Goal: Transaction & Acquisition: Purchase product/service

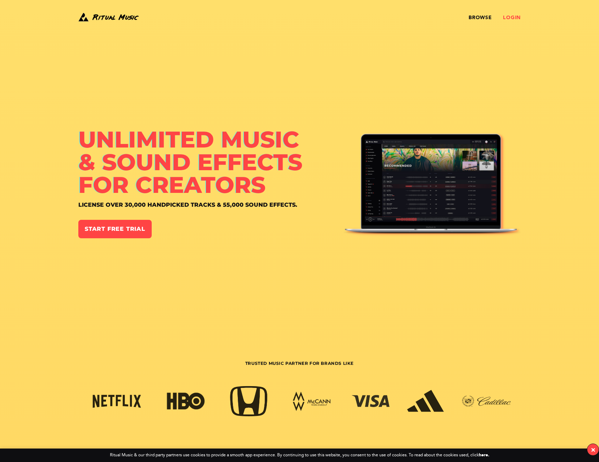
click at [517, 18] on link "Login" at bounding box center [512, 18] width 18 height 6
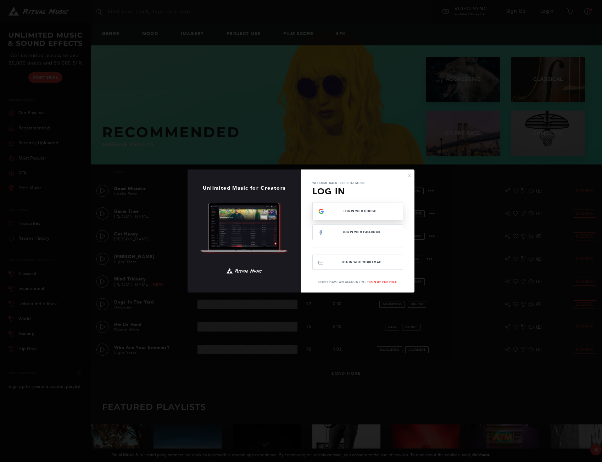
click at [365, 212] on span "Log In with Google" at bounding box center [360, 210] width 73 height 3
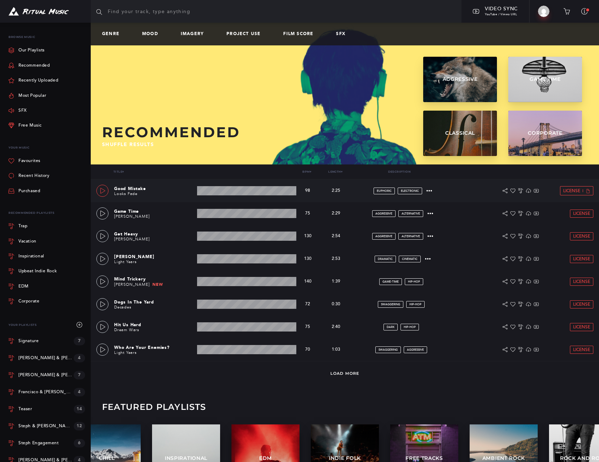
click at [105, 190] on icon at bounding box center [103, 191] width 6 height 6
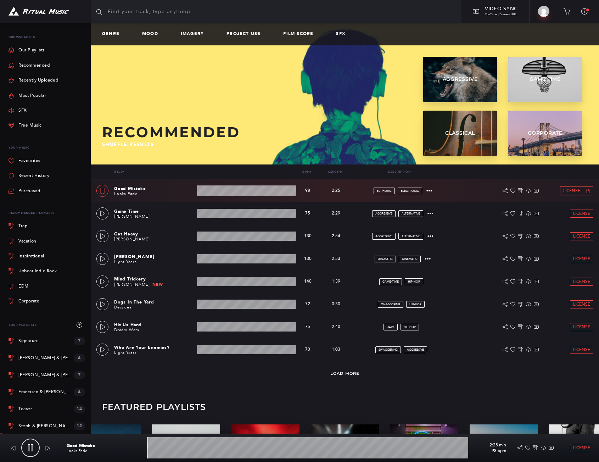
click at [165, 15] on input "text" at bounding box center [276, 11] width 371 height 23
type input "1.54"
type input "b"
type input "1.7"
type input "be"
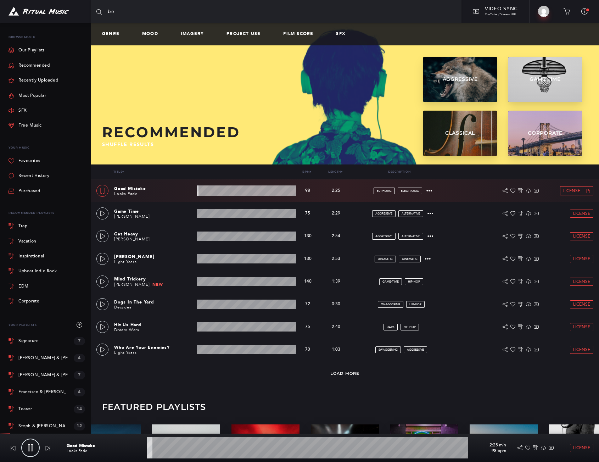
type input "1.8"
type input "bea"
type input "1.92"
type input "beac"
type input "2.01"
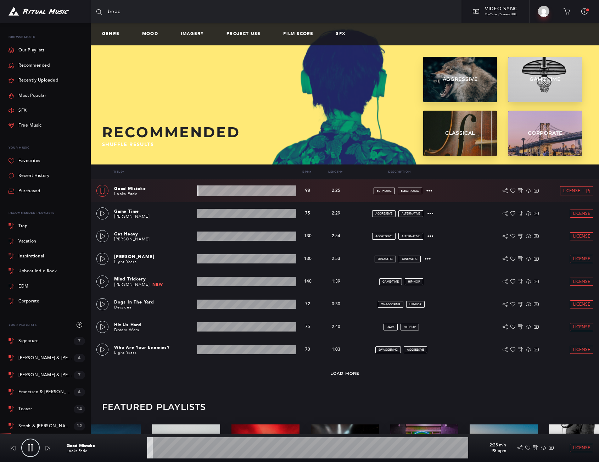
type input "beach"
type input "2.12"
type input "beach"
type input "2.16"
type input "beach w"
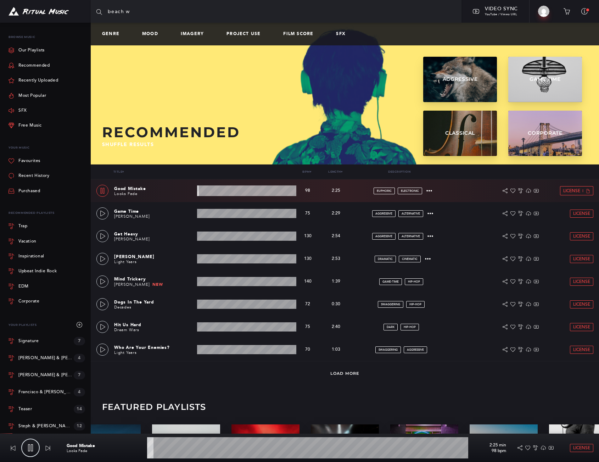
type input "2.22"
type input "beach we"
type input "2.4"
type input "beach wed"
type input "2.5"
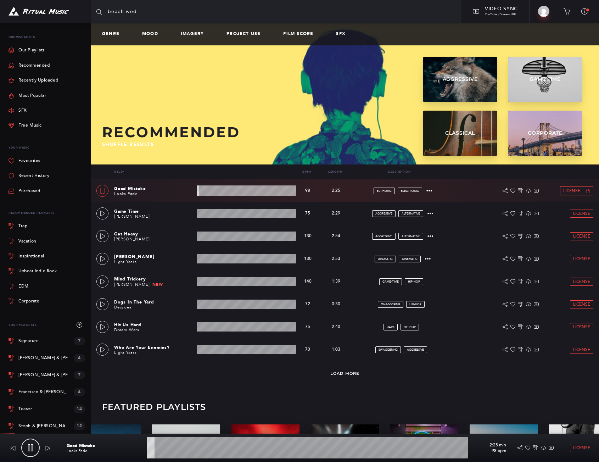
type input "beach wedd"
type input "2.58"
type input "beach weddi"
type input "2.84"
type input "beach weddin"
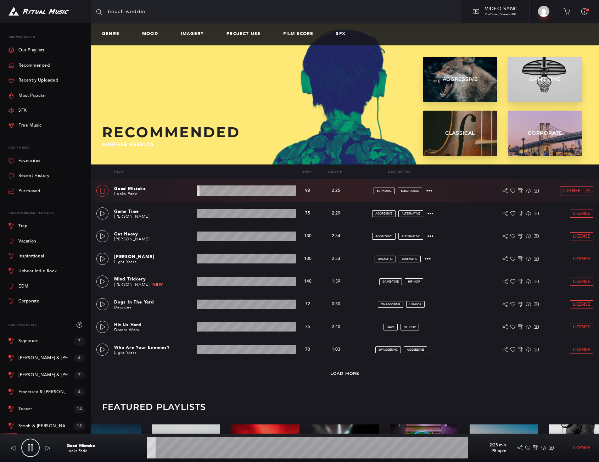
type input "2.92"
type input "beach wedding"
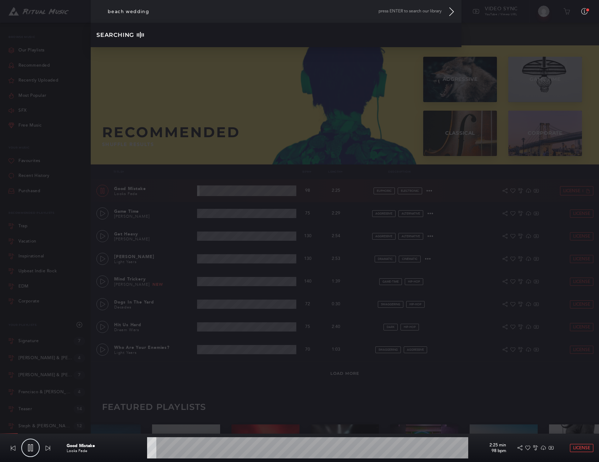
type input "3.09"
type input "beach wedding"
type input "3.2"
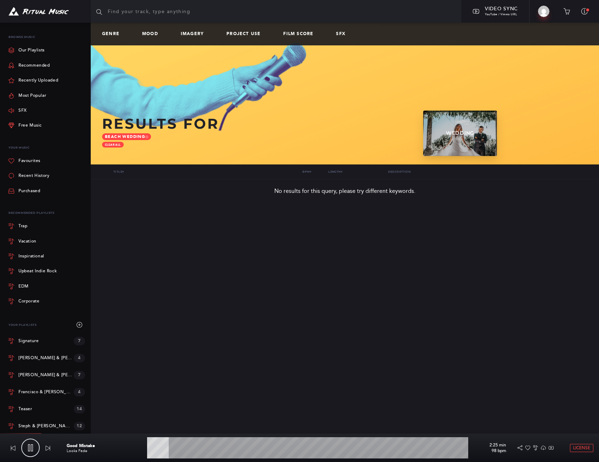
click at [119, 14] on input "text" at bounding box center [276, 11] width 371 height 23
type input "8.1"
type input "w"
type input "8.2"
type input "we"
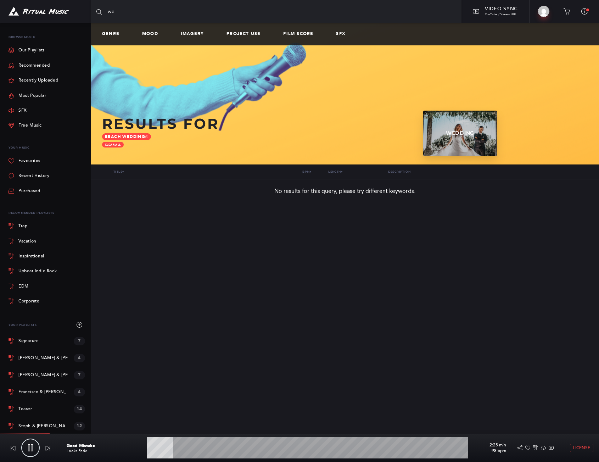
type input "8.38"
type input "wed"
type input "8.49"
type input "wedd"
type input "8.58"
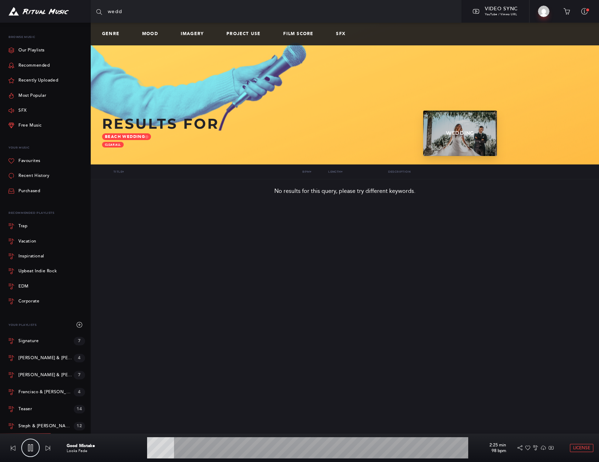
type input "weddi"
type input "8.67"
type input "weddin"
type input "8.71"
type input "wedding"
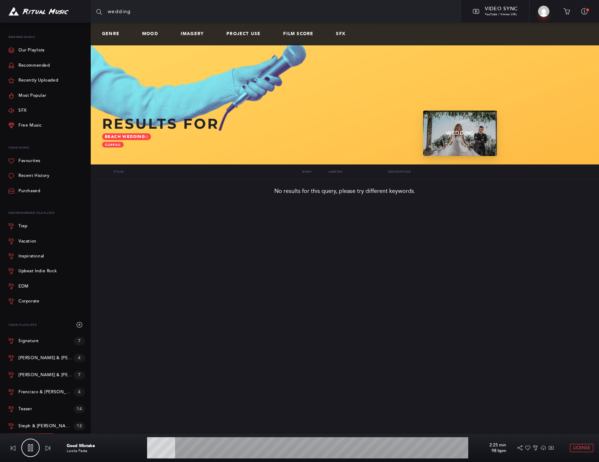
type input "8.86"
type input "wedding"
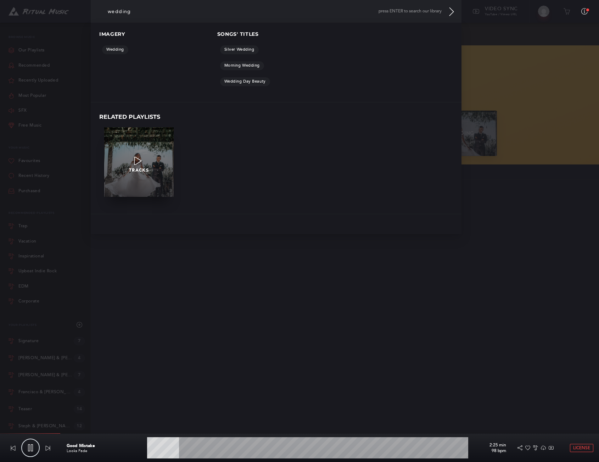
type input "10.16"
click at [155, 170] on p "TRACKS" at bounding box center [138, 170] width 69 height 5
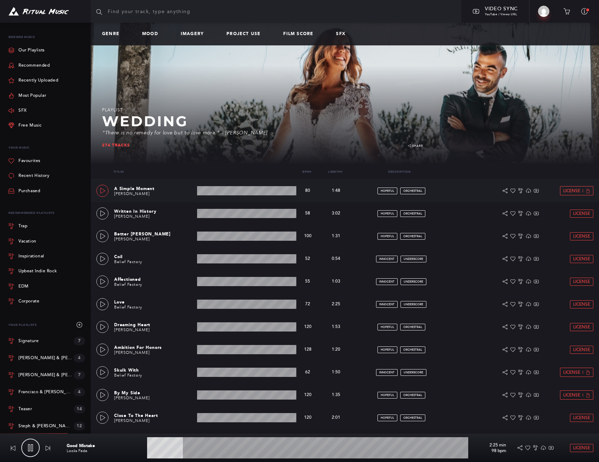
click at [106, 191] on link at bounding box center [102, 191] width 12 height 12
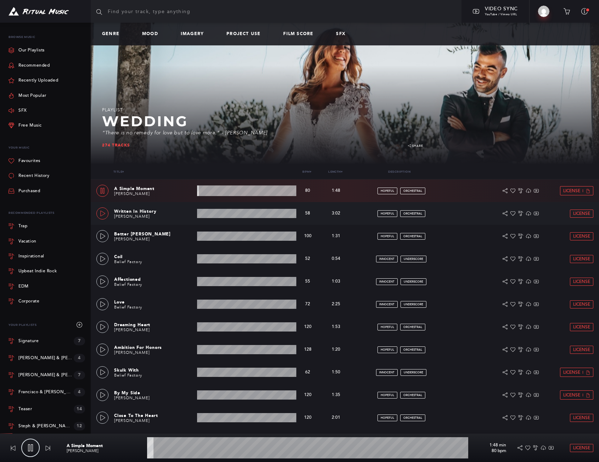
click at [97, 213] on link at bounding box center [102, 213] width 12 height 12
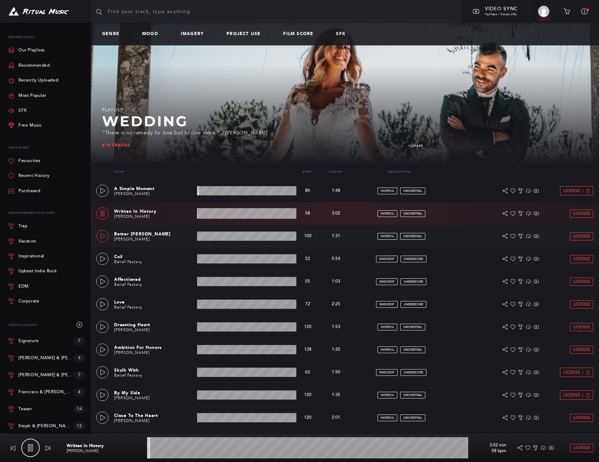
click at [102, 237] on icon at bounding box center [103, 236] width 6 height 6
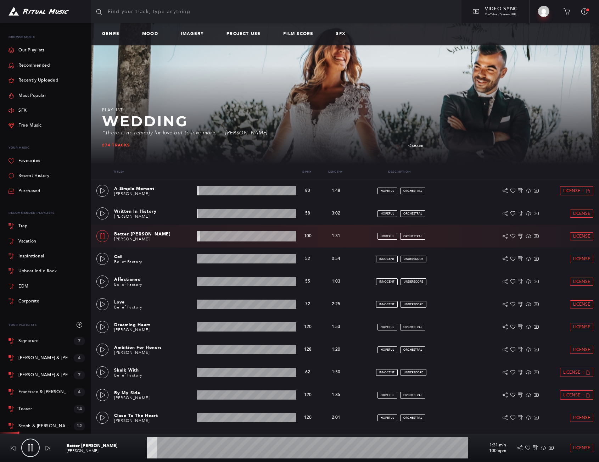
click at [207, 446] on wave at bounding box center [307, 447] width 321 height 21
click at [101, 257] on icon at bounding box center [102, 259] width 5 height 6
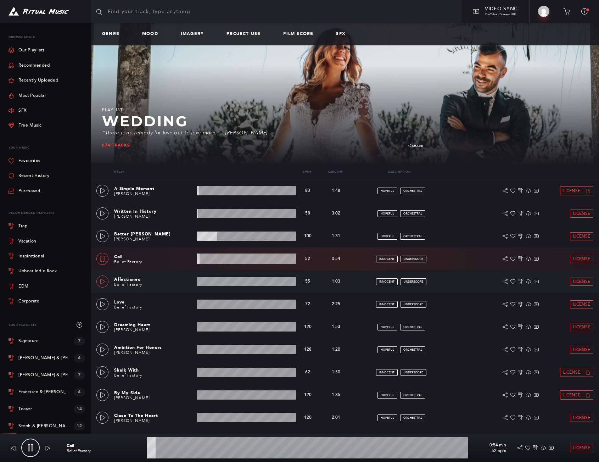
click at [99, 278] on link at bounding box center [102, 281] width 12 height 12
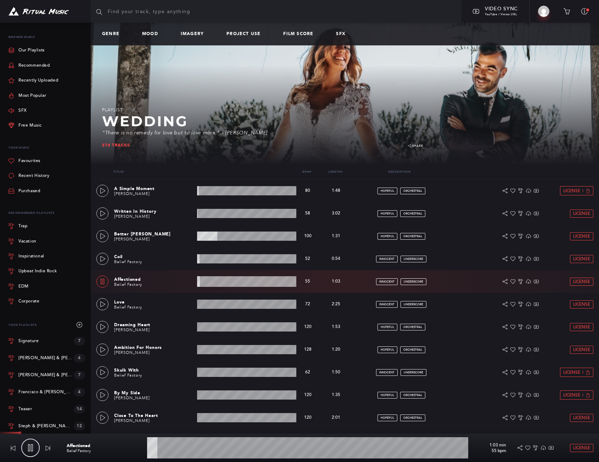
click at [242, 453] on wave at bounding box center [307, 447] width 321 height 21
click at [109, 326] on div "Dreaming Heart Azeem Pearce 1:53 min 120 bpm 120 bpm 1:53 min hopeful orchestra…" at bounding box center [344, 326] width 497 height 23
click at [101, 325] on icon at bounding box center [103, 327] width 6 height 6
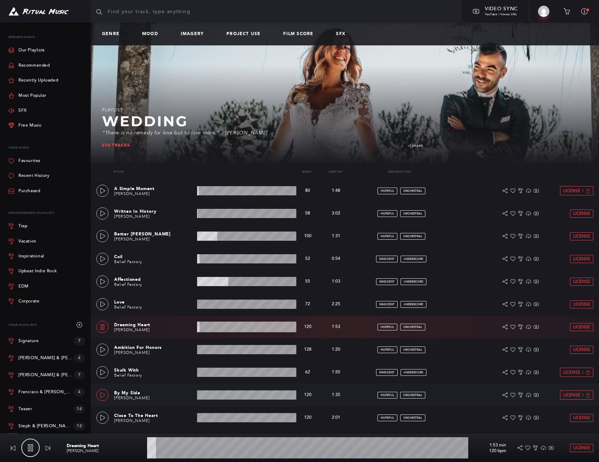
click at [103, 399] on link at bounding box center [102, 395] width 12 height 12
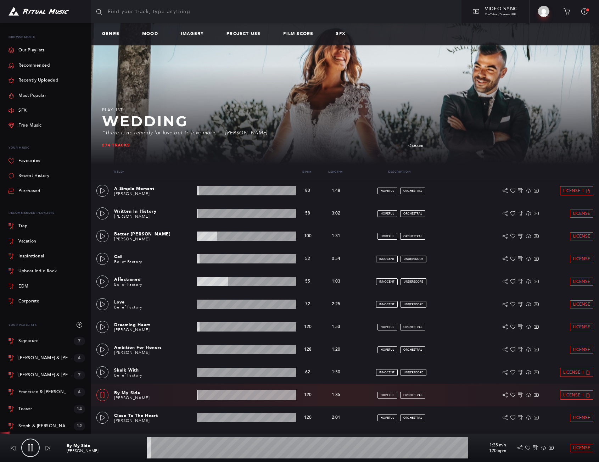
click at [211, 445] on wave at bounding box center [307, 447] width 321 height 21
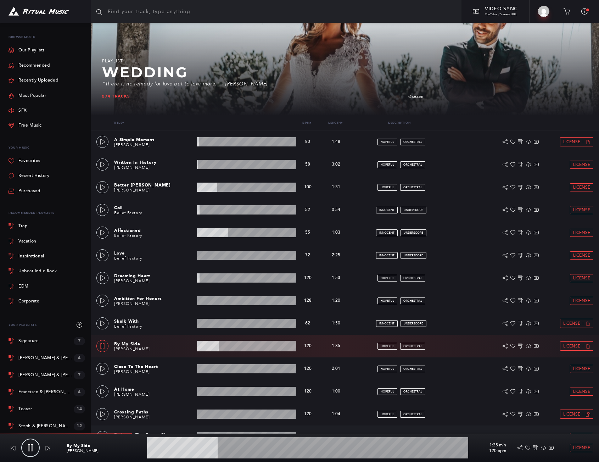
scroll to position [89, 0]
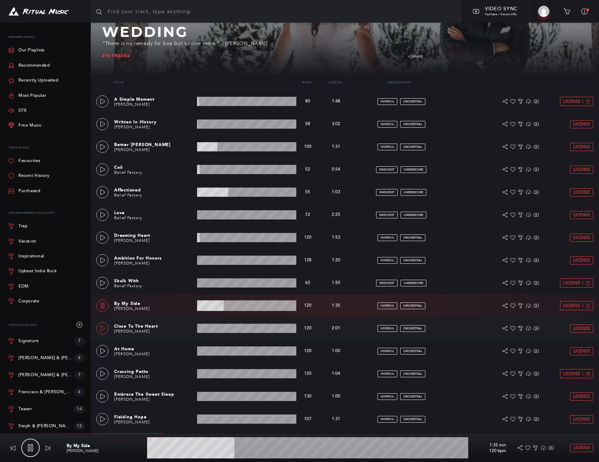
click at [101, 332] on link at bounding box center [102, 328] width 12 height 12
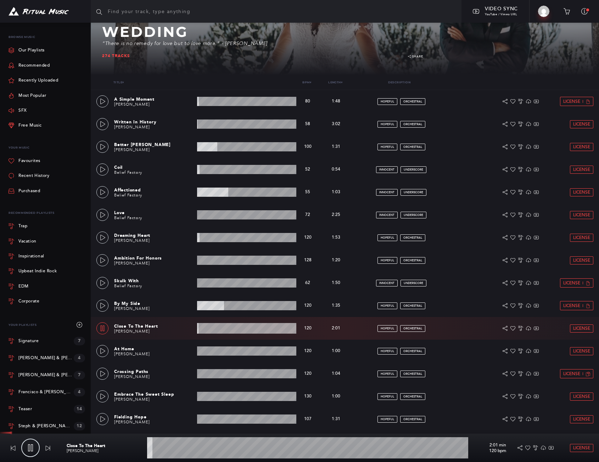
click at [190, 446] on wave at bounding box center [307, 447] width 321 height 21
click at [239, 447] on wave at bounding box center [307, 447] width 321 height 21
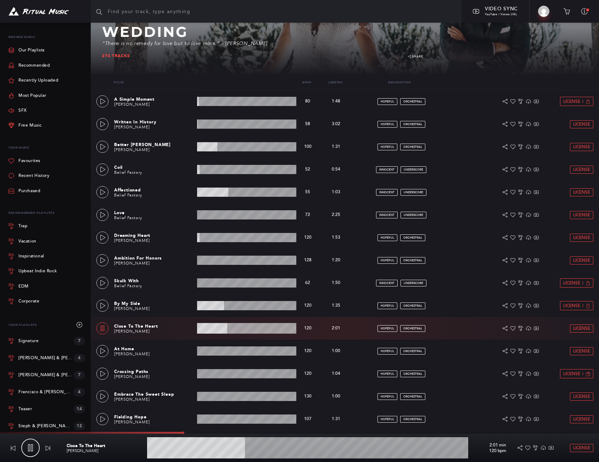
click at [305, 443] on wave at bounding box center [307, 447] width 321 height 21
click at [356, 450] on wave at bounding box center [307, 447] width 321 height 21
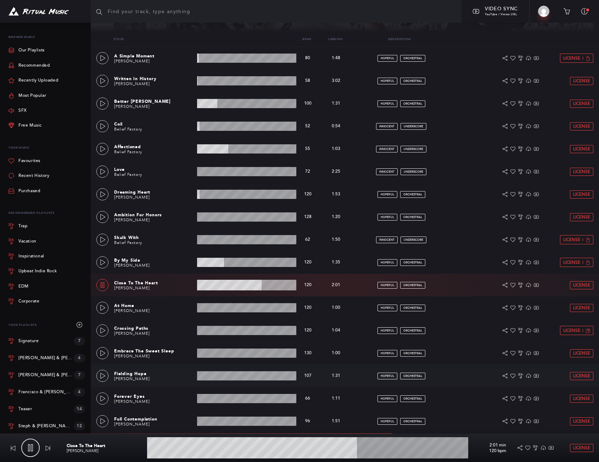
scroll to position [164, 0]
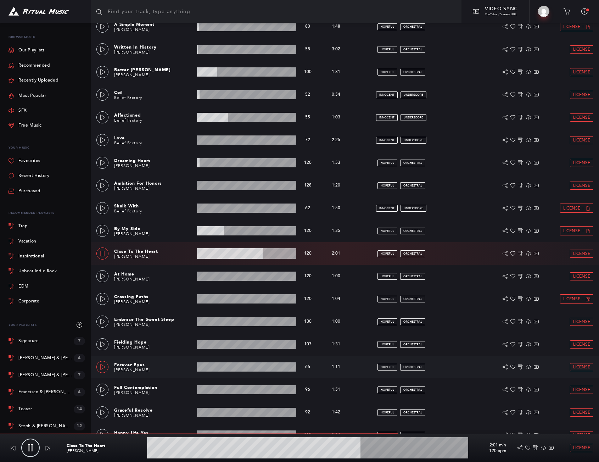
click at [100, 365] on icon at bounding box center [103, 367] width 6 height 6
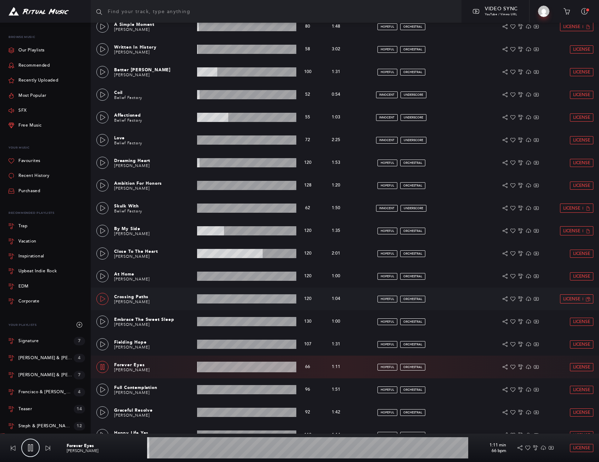
click at [98, 298] on link at bounding box center [102, 299] width 12 height 12
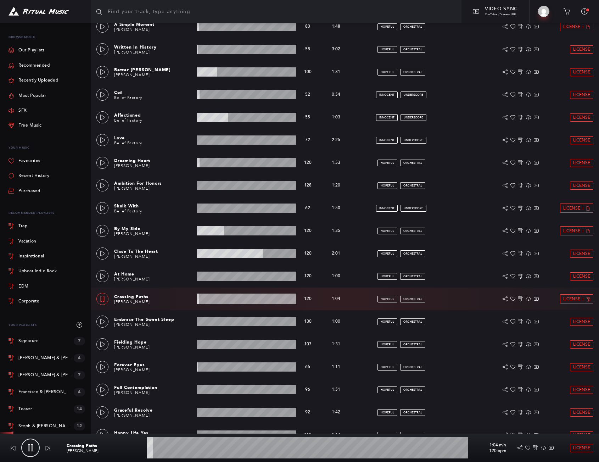
click at [227, 450] on wave at bounding box center [307, 447] width 321 height 21
click at [305, 450] on wave at bounding box center [307, 447] width 321 height 21
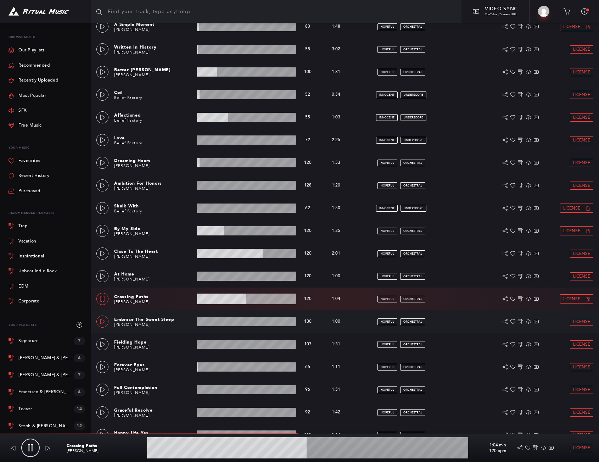
click at [102, 322] on icon at bounding box center [103, 322] width 6 height 6
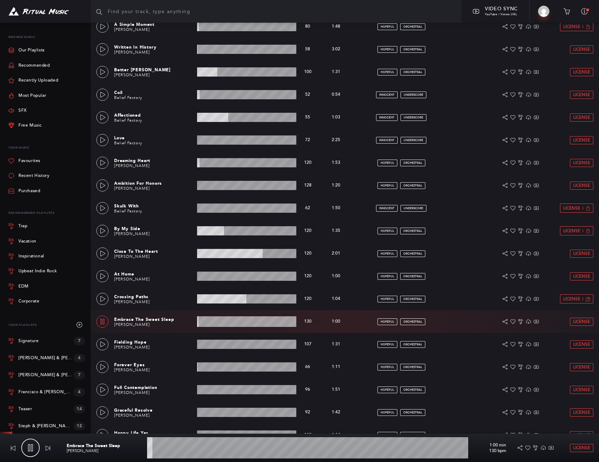
drag, startPoint x: 236, startPoint y: 449, endPoint x: 243, endPoint y: 449, distance: 6.4
click at [237, 449] on wave at bounding box center [307, 447] width 321 height 21
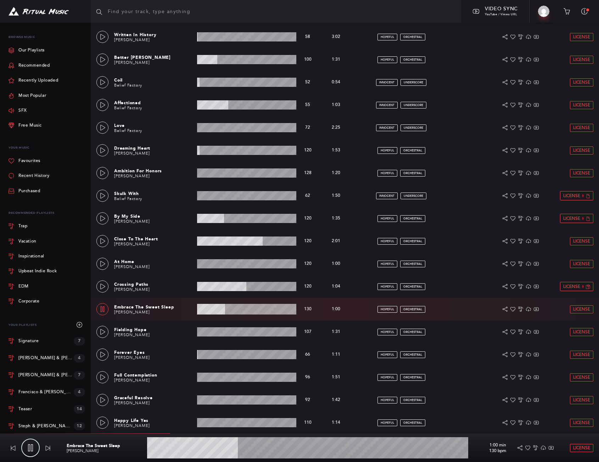
scroll to position [224, 0]
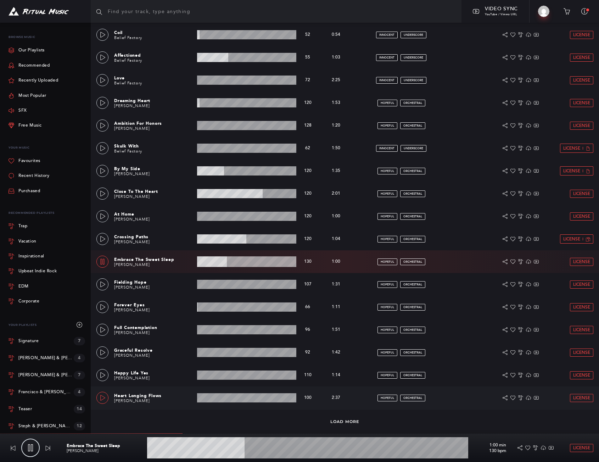
click at [97, 393] on div "Heart Longing Flows Azeem Pearce 2:37 min 100 bpm 100 bpm 2:37 min hopeful orch…" at bounding box center [344, 397] width 497 height 23
click at [100, 396] on icon at bounding box center [103, 398] width 6 height 6
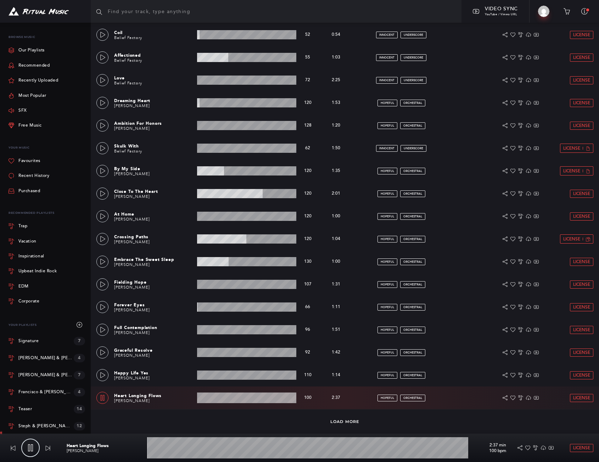
click at [202, 450] on wave at bounding box center [307, 447] width 321 height 21
click at [102, 374] on icon at bounding box center [103, 375] width 6 height 6
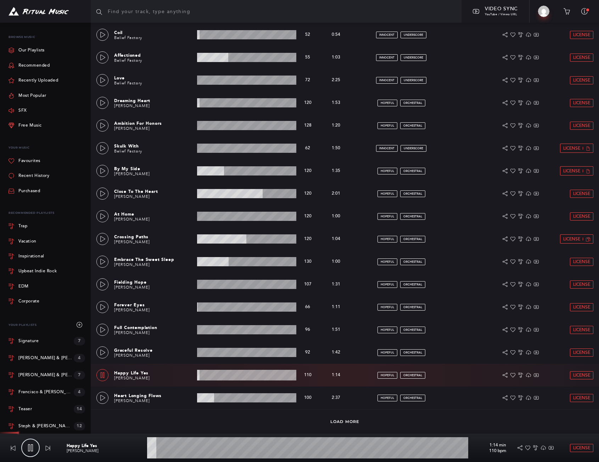
click at [256, 447] on wave at bounding box center [307, 447] width 321 height 21
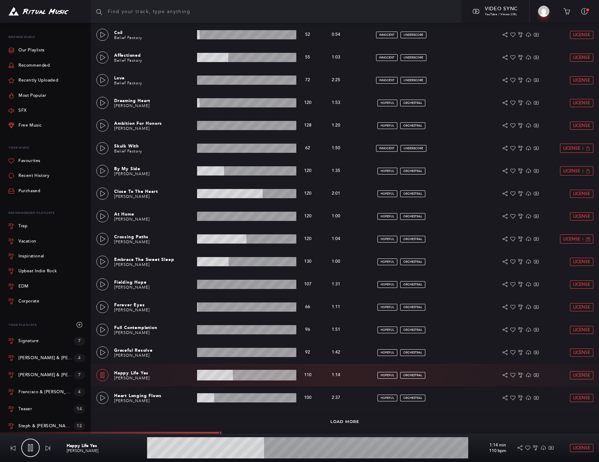
click at [311, 447] on wave at bounding box center [307, 447] width 321 height 21
click at [359, 446] on wave at bounding box center [307, 447] width 321 height 21
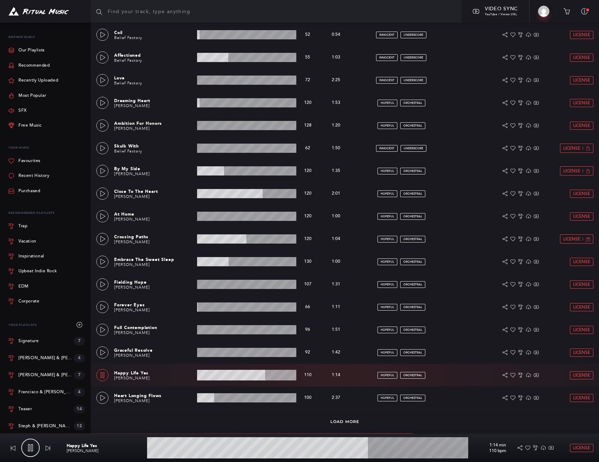
type input "68.94"
